Goal: Check status: Check status

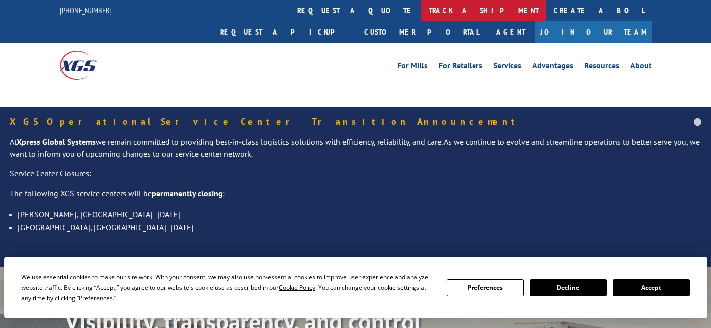
click at [421, 10] on link "track a shipment" at bounding box center [483, 10] width 125 height 21
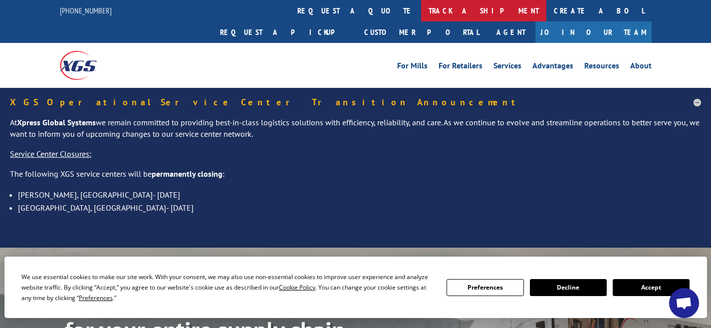
click at [421, 13] on link "track a shipment" at bounding box center [483, 10] width 125 height 21
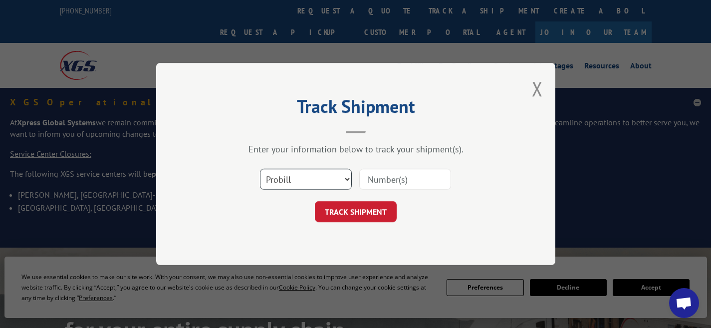
click at [322, 179] on select "Select category... Probill BOL PO" at bounding box center [306, 179] width 92 height 21
select select "bol"
click at [260, 169] on select "Select category... Probill BOL PO" at bounding box center [306, 179] width 92 height 21
click at [422, 178] on input at bounding box center [405, 179] width 92 height 21
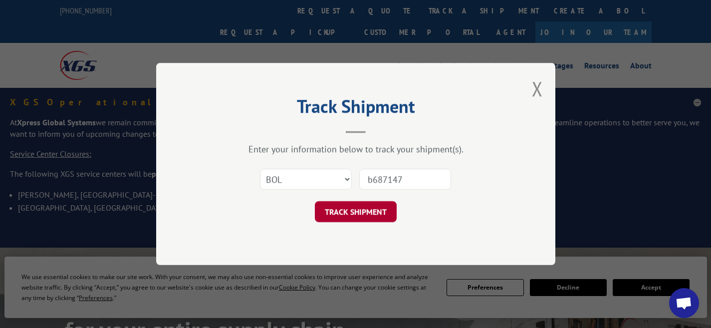
type input "b687147"
click at [389, 214] on button "TRACK SHIPMENT" at bounding box center [356, 211] width 82 height 21
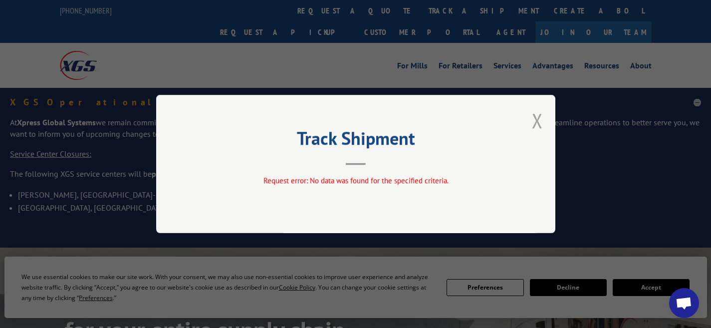
click at [535, 122] on button "Close modal" at bounding box center [537, 120] width 11 height 26
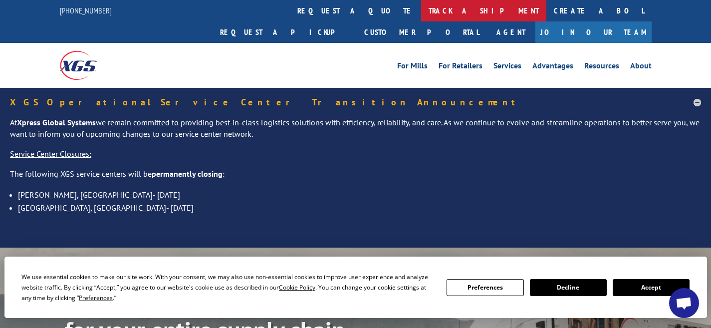
click at [421, 12] on link "track a shipment" at bounding box center [483, 10] width 125 height 21
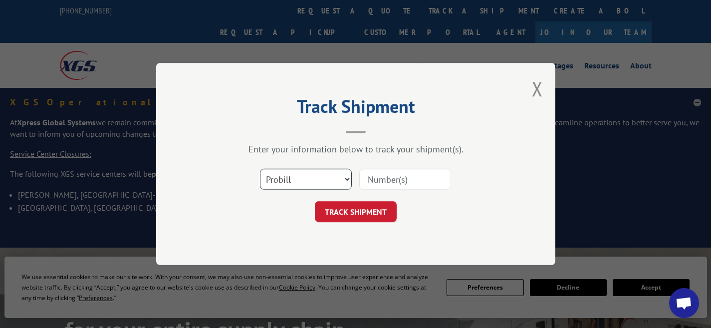
click at [325, 175] on select "Select category... Probill BOL PO" at bounding box center [306, 179] width 92 height 21
select select "bol"
click at [260, 169] on select "Select category... Probill BOL PO" at bounding box center [306, 179] width 92 height 21
click at [424, 181] on input at bounding box center [405, 179] width 92 height 21
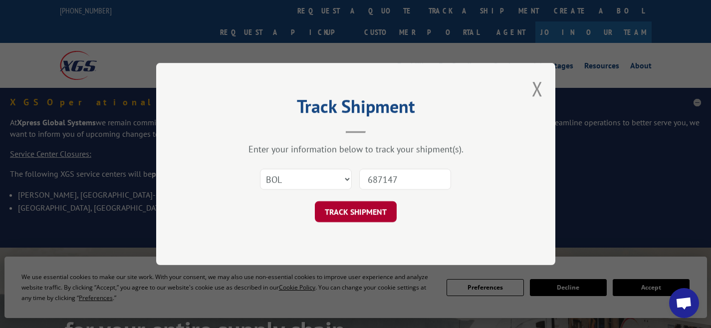
type input "687147"
drag, startPoint x: 384, startPoint y: 217, endPoint x: 381, endPoint y: 210, distance: 7.9
click at [384, 216] on button "TRACK SHIPMENT" at bounding box center [356, 211] width 82 height 21
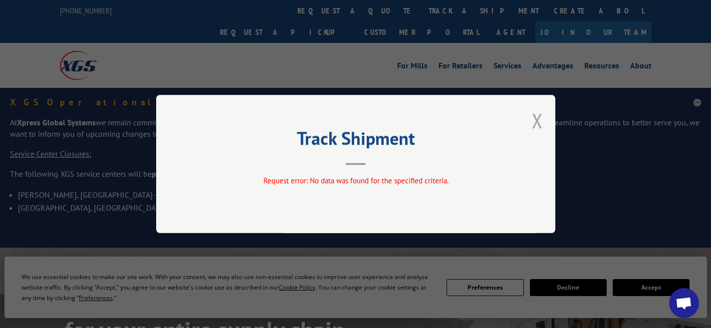
click at [534, 121] on button "Close modal" at bounding box center [537, 120] width 11 height 26
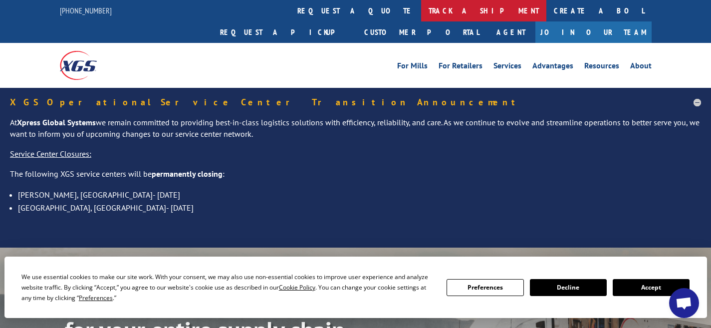
click at [421, 11] on link "track a shipment" at bounding box center [483, 10] width 125 height 21
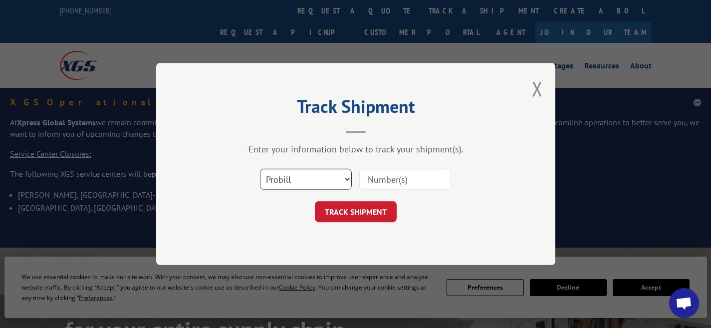
click at [336, 177] on select "Select category... Probill BOL PO" at bounding box center [306, 179] width 92 height 21
select select "po"
click at [260, 169] on select "Select category... Probill BOL PO" at bounding box center [306, 179] width 92 height 21
click at [420, 179] on input at bounding box center [405, 179] width 92 height 21
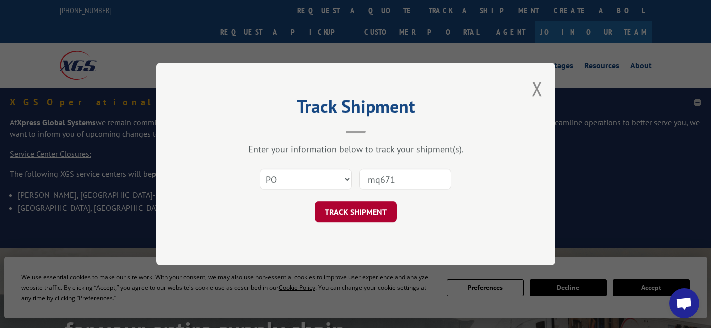
type input "mq671"
click at [353, 206] on button "TRACK SHIPMENT" at bounding box center [356, 211] width 82 height 21
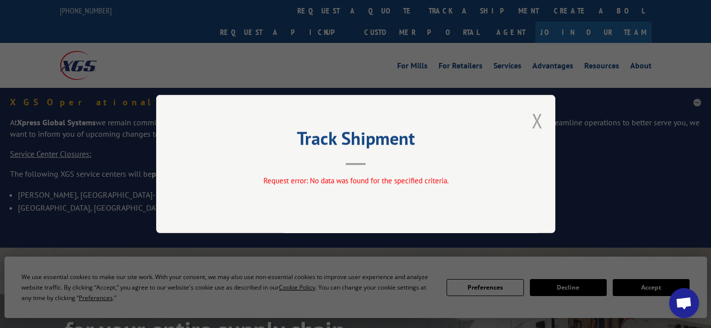
click at [535, 121] on button "Close modal" at bounding box center [537, 120] width 11 height 26
